Goal: Task Accomplishment & Management: Use online tool/utility

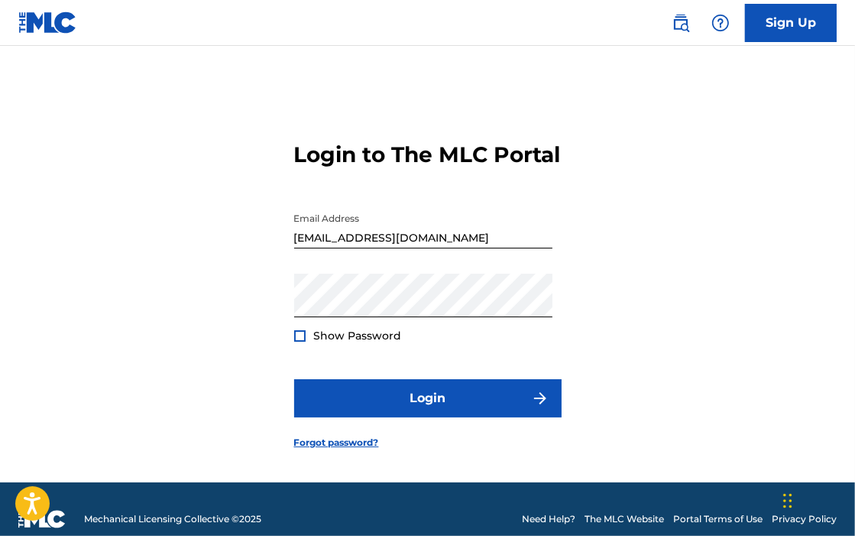
click at [299, 341] on div at bounding box center [299, 335] width 11 height 11
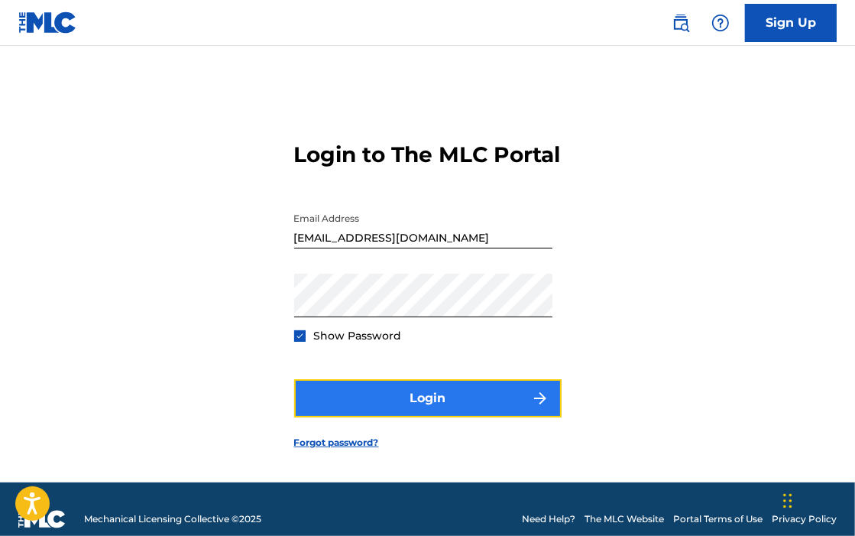
click at [441, 414] on button "Login" at bounding box center [427, 398] width 267 height 38
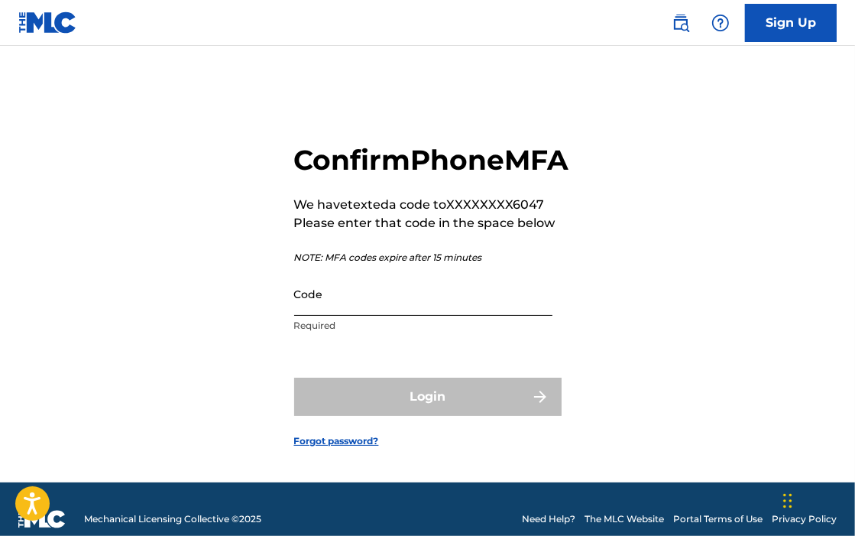
click at [403, 316] on input "Code" at bounding box center [423, 294] width 258 height 44
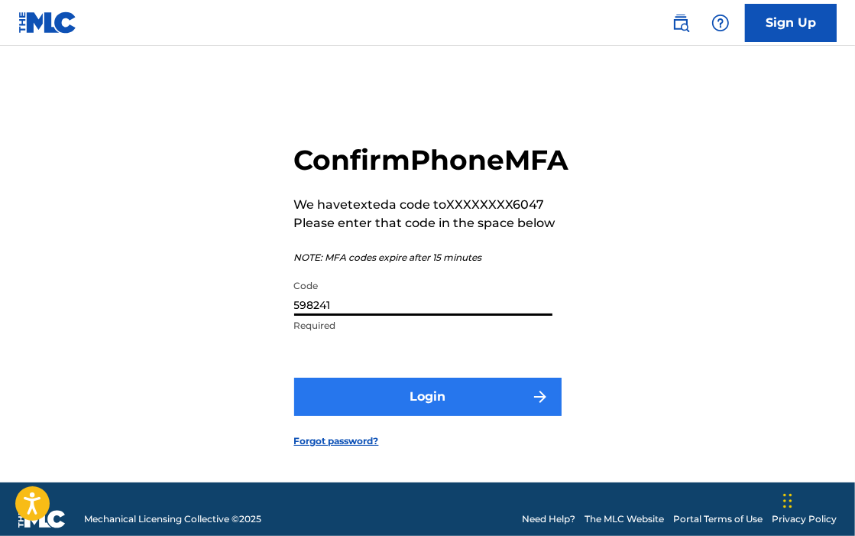
type input "598241"
click at [434, 416] on button "Login" at bounding box center [427, 396] width 267 height 38
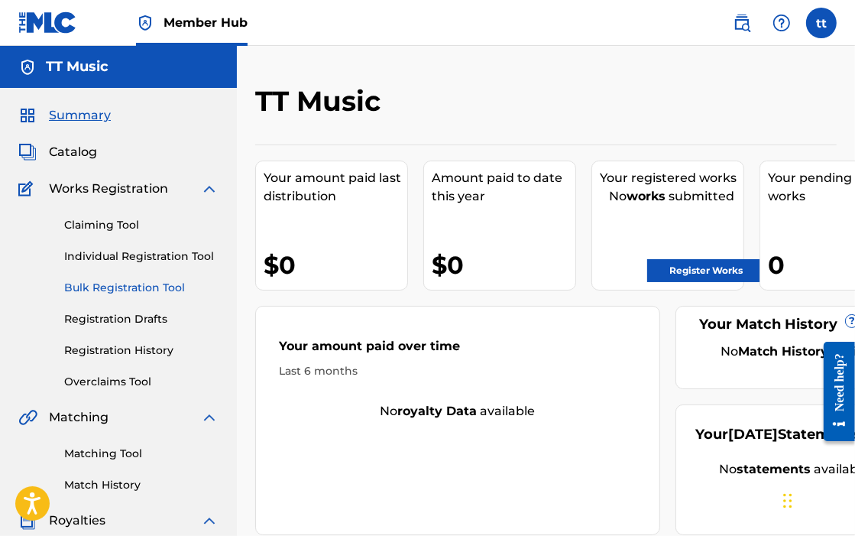
click at [115, 284] on link "Bulk Registration Tool" at bounding box center [141, 288] width 154 height 16
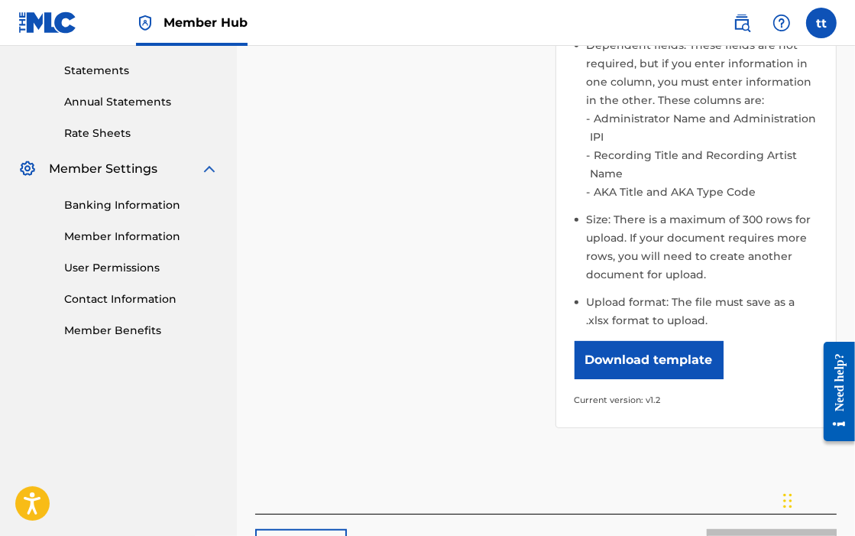
scroll to position [535, 0]
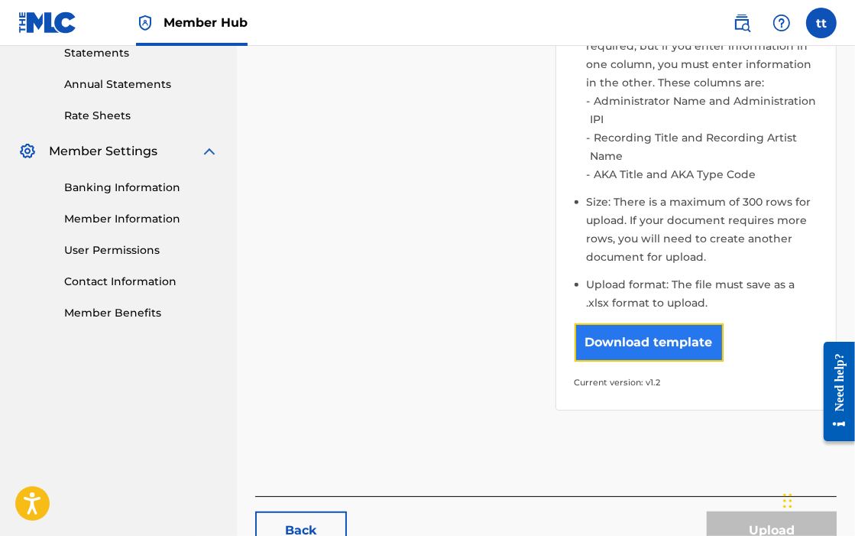
click at [675, 343] on button "Download template" at bounding box center [648, 342] width 149 height 38
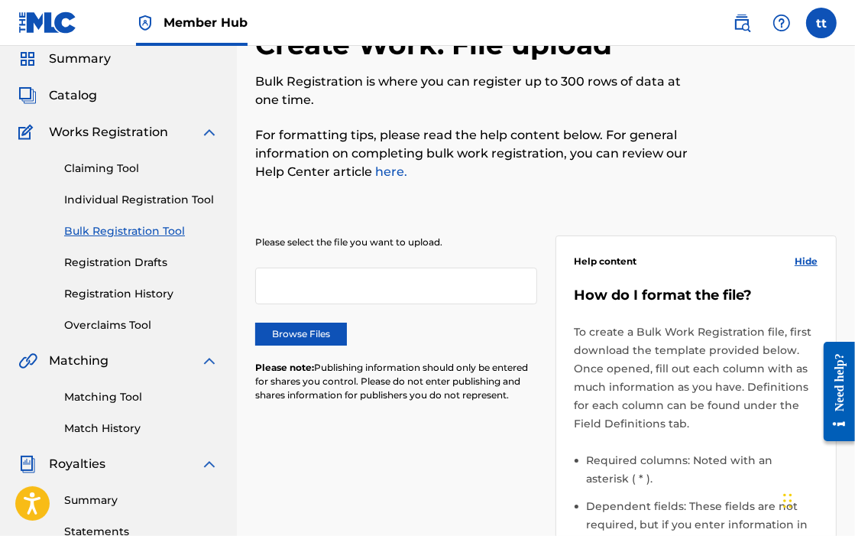
scroll to position [0, 0]
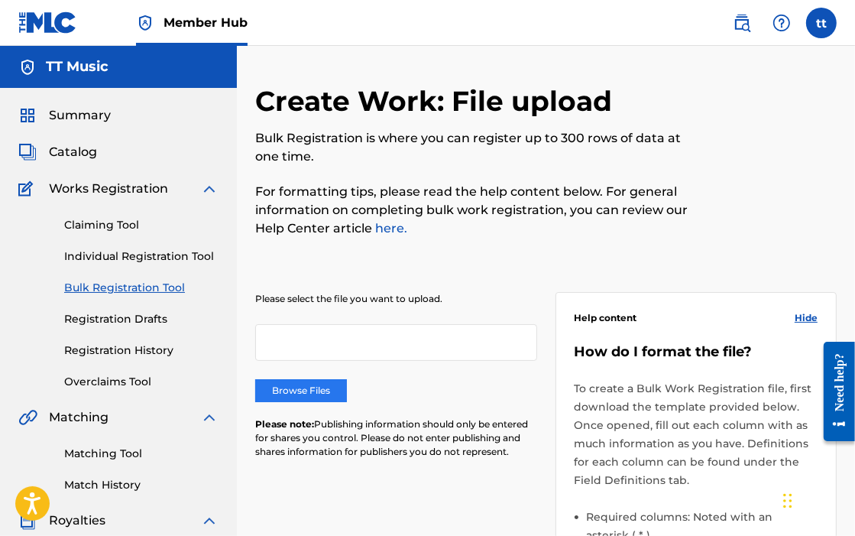
click at [293, 387] on label "Browse Files" at bounding box center [301, 390] width 92 height 23
click at [0, 0] on input "Browse Files" at bounding box center [0, 0] width 0 height 0
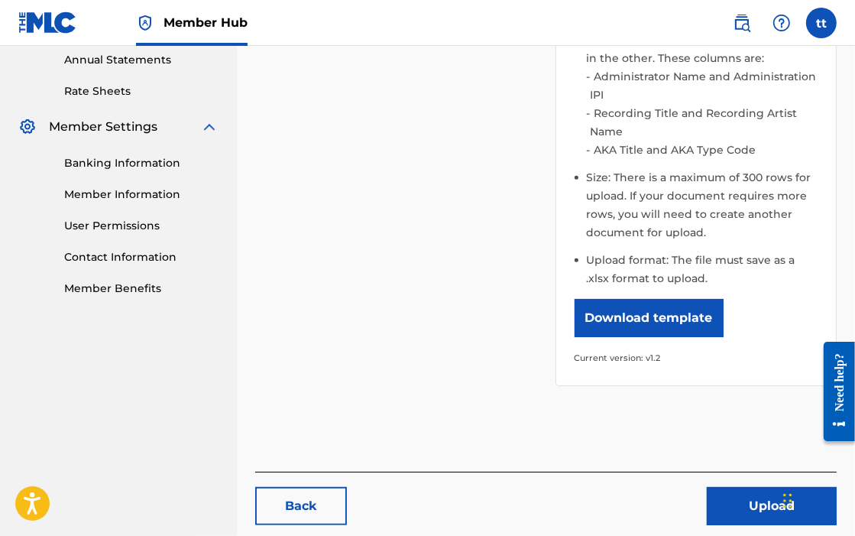
scroll to position [611, 0]
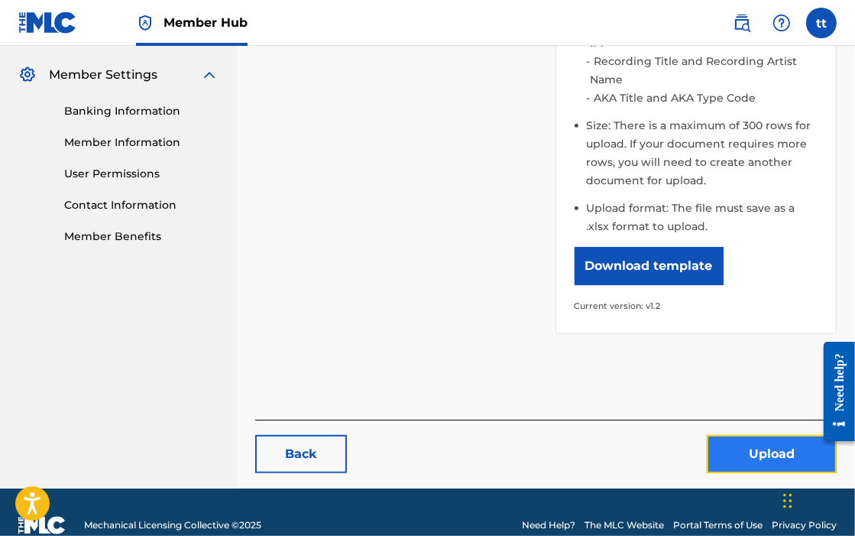
click at [769, 453] on button "Upload" at bounding box center [772, 454] width 130 height 38
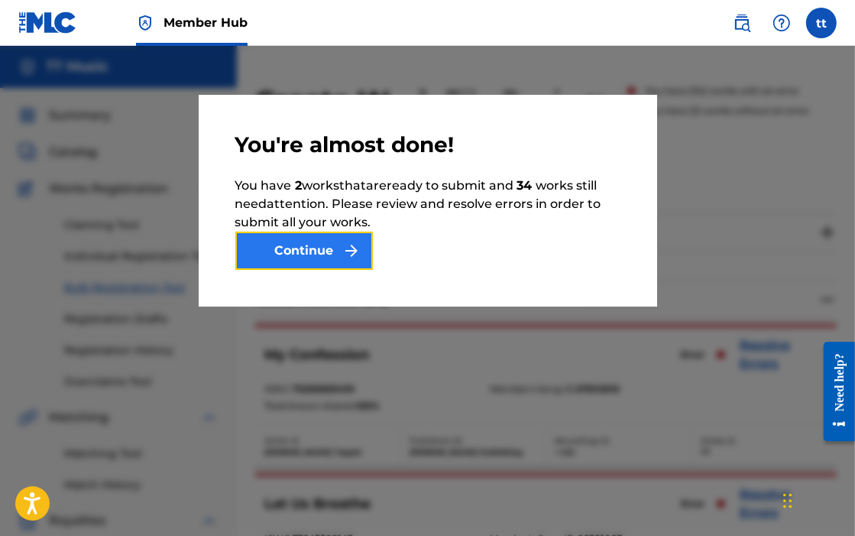
click at [309, 246] on button "Continue" at bounding box center [304, 250] width 138 height 38
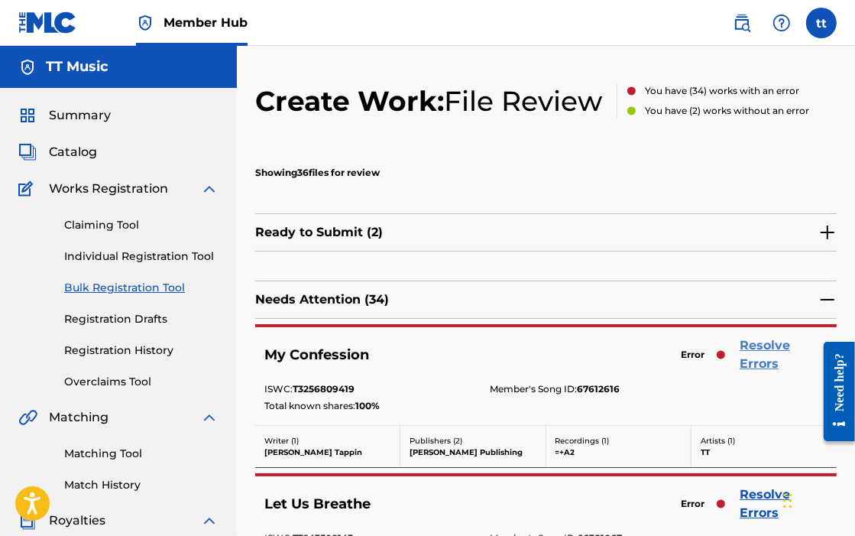
click at [761, 348] on link "Resolve Errors" at bounding box center [783, 354] width 88 height 37
